Goal: Navigation & Orientation: Find specific page/section

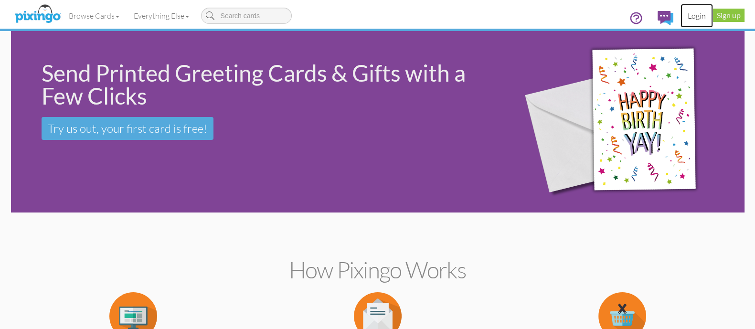
click at [701, 13] on link "Login" at bounding box center [697, 16] width 32 height 24
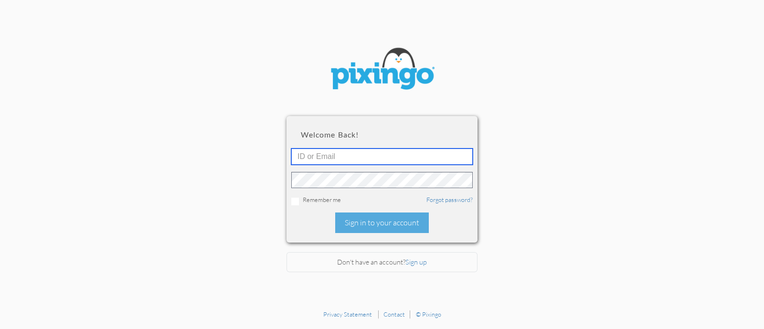
type input "[PERSON_NAME][EMAIL_ADDRESS][DOMAIN_NAME]"
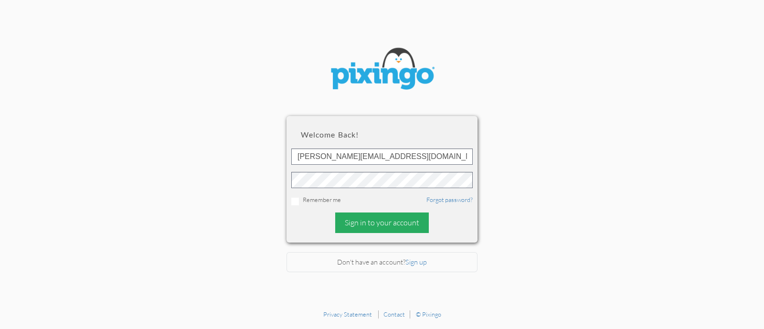
click at [392, 224] on div "Sign in to your account" at bounding box center [382, 223] width 94 height 21
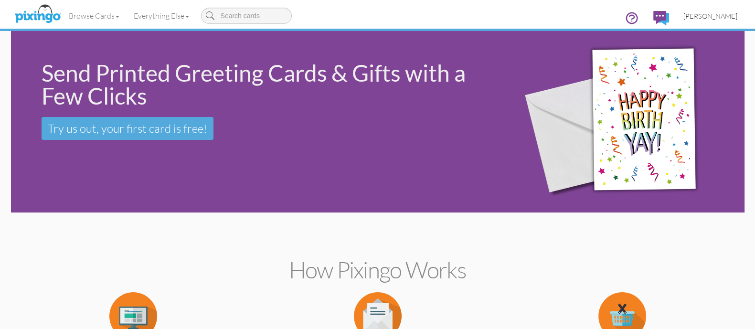
click at [717, 16] on span "[PERSON_NAME]" at bounding box center [711, 16] width 54 height 8
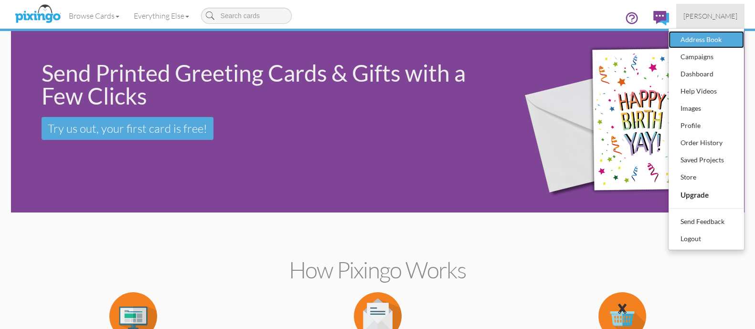
click at [698, 43] on div "Address Book" at bounding box center [706, 39] width 56 height 14
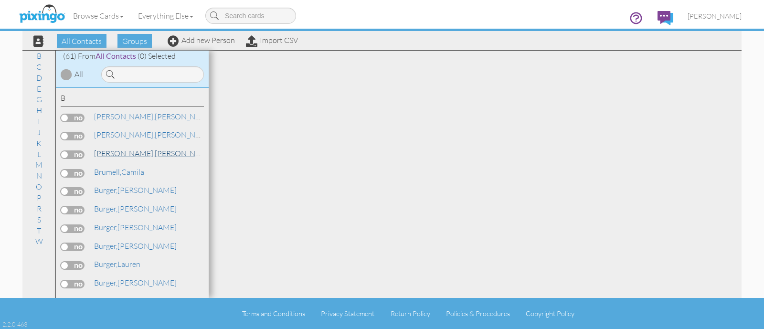
drag, startPoint x: 164, startPoint y: 149, endPoint x: 163, endPoint y: 156, distance: 6.7
click at [163, 153] on link "[PERSON_NAME]" at bounding box center [154, 153] width 122 height 11
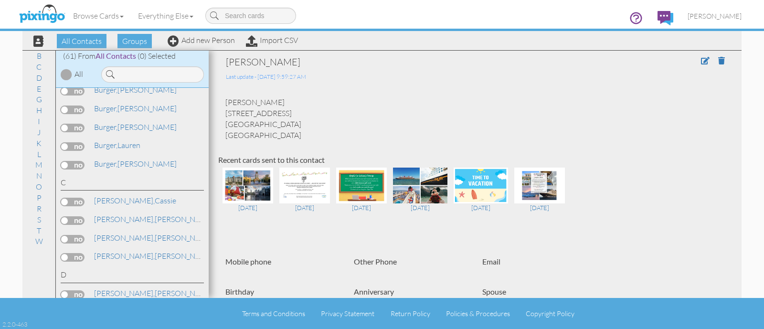
scroll to position [179, 0]
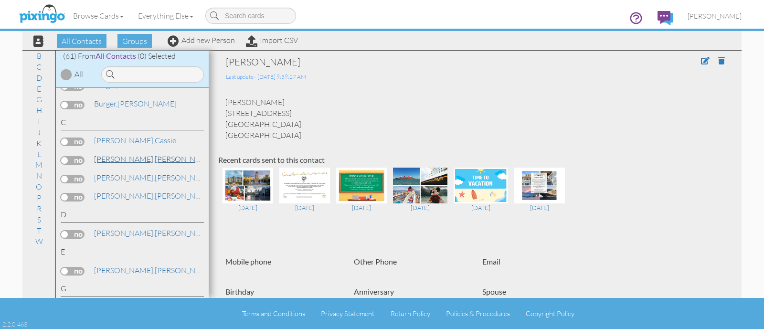
click at [108, 157] on span "[PERSON_NAME]," at bounding box center [124, 159] width 61 height 10
